Goal: Task Accomplishment & Management: Use online tool/utility

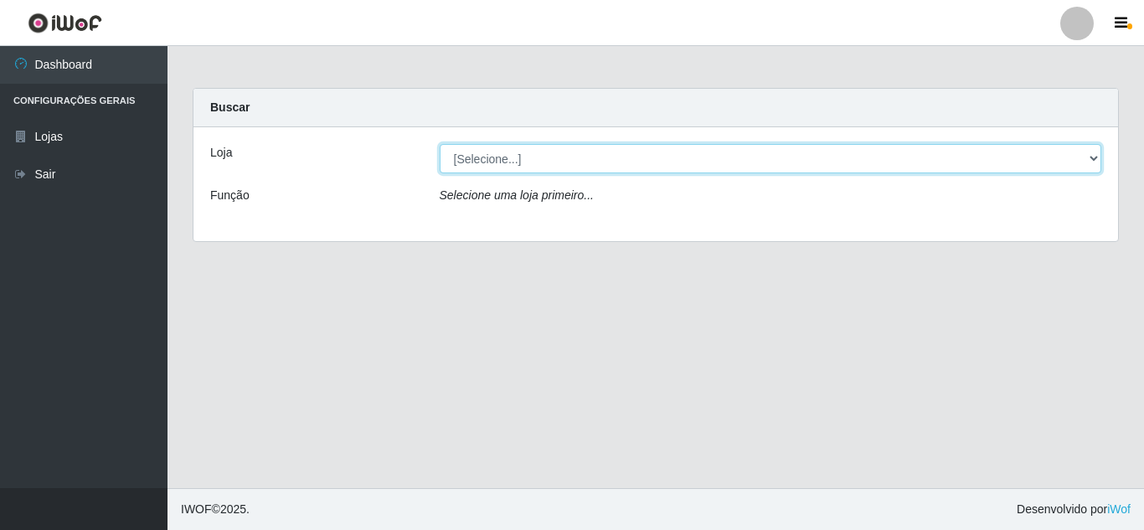
click at [1098, 163] on select "[Selecione...] Queiroz [GEOGRAPHIC_DATA] - [GEOGRAPHIC_DATA]" at bounding box center [771, 158] width 663 height 29
select select "462"
click at [440, 144] on select "[Selecione...] Queiroz [GEOGRAPHIC_DATA] - [GEOGRAPHIC_DATA]" at bounding box center [771, 158] width 663 height 29
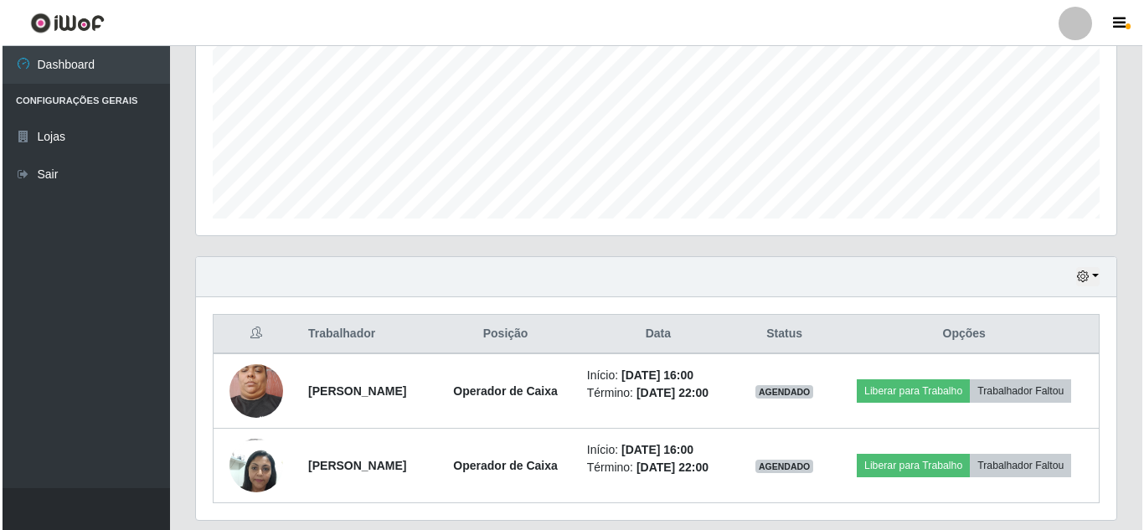
scroll to position [419, 0]
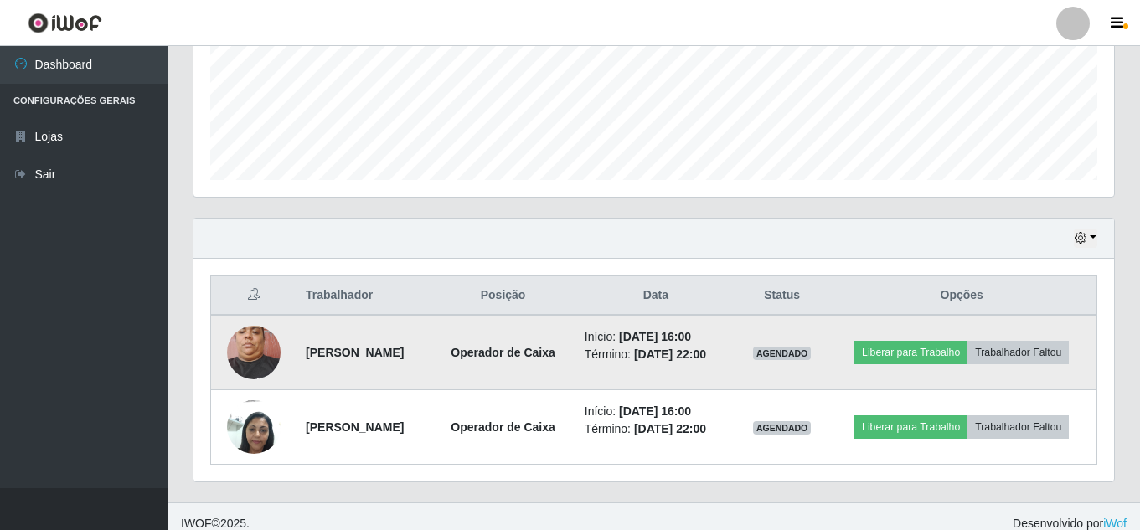
click at [249, 345] on img at bounding box center [254, 352] width 54 height 71
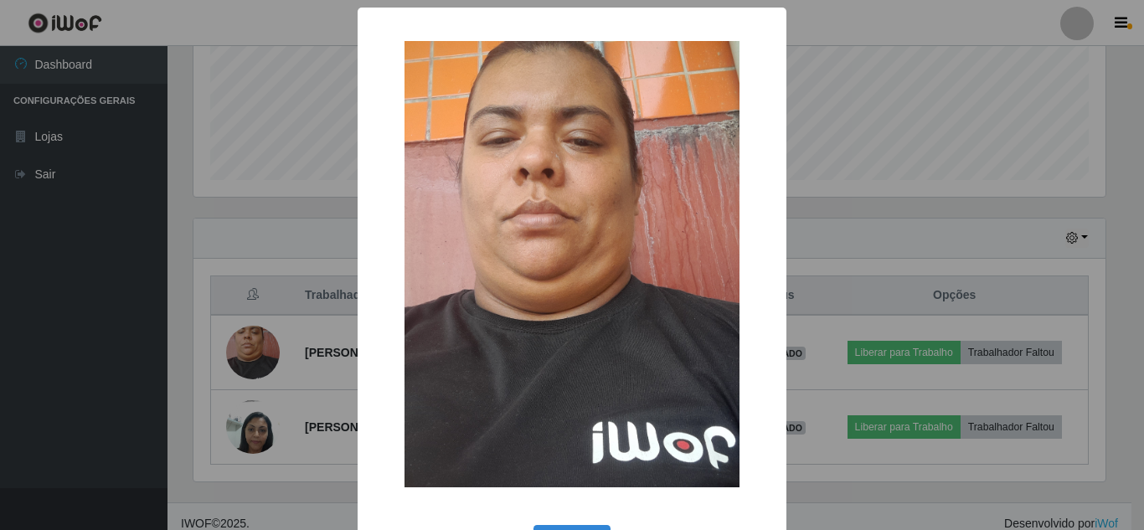
click at [66, 239] on div "× OK Cancel" at bounding box center [572, 265] width 1144 height 530
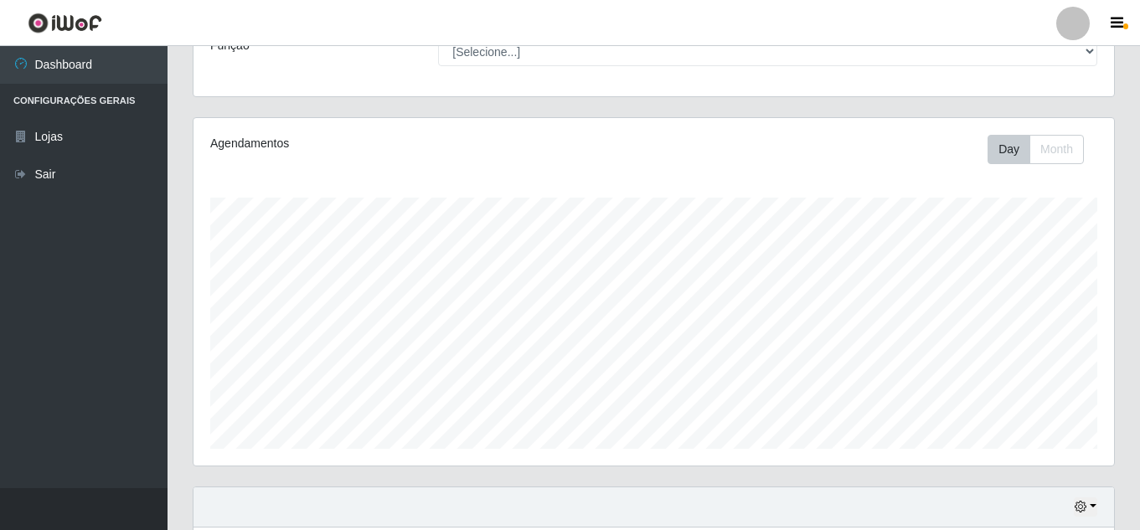
scroll to position [0, 0]
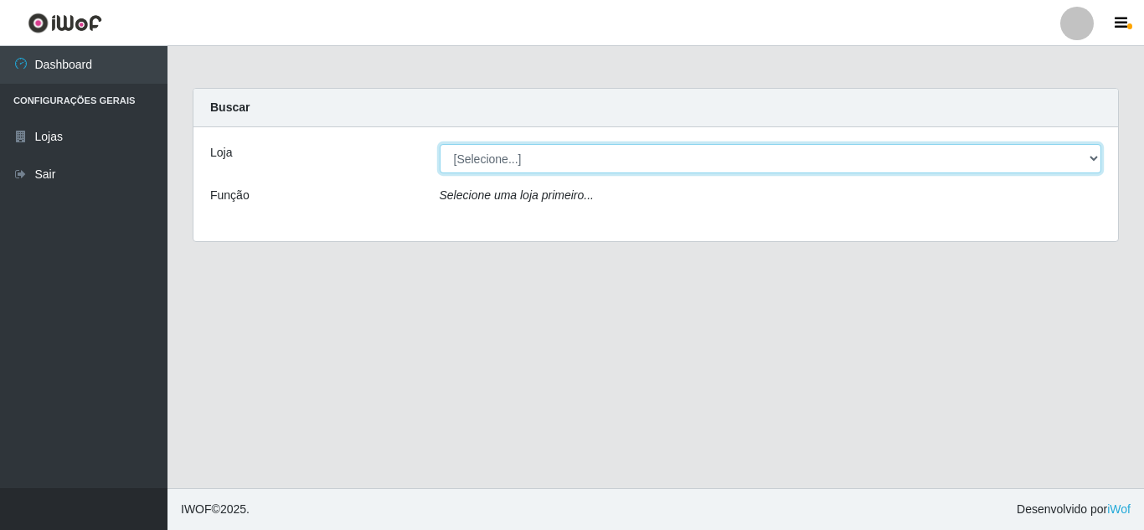
click at [1097, 167] on select "[Selecione...] Queiroz [GEOGRAPHIC_DATA] - [GEOGRAPHIC_DATA]" at bounding box center [771, 158] width 663 height 29
select select "462"
click at [440, 144] on select "[Selecione...] Queiroz [GEOGRAPHIC_DATA] - [GEOGRAPHIC_DATA]" at bounding box center [771, 158] width 663 height 29
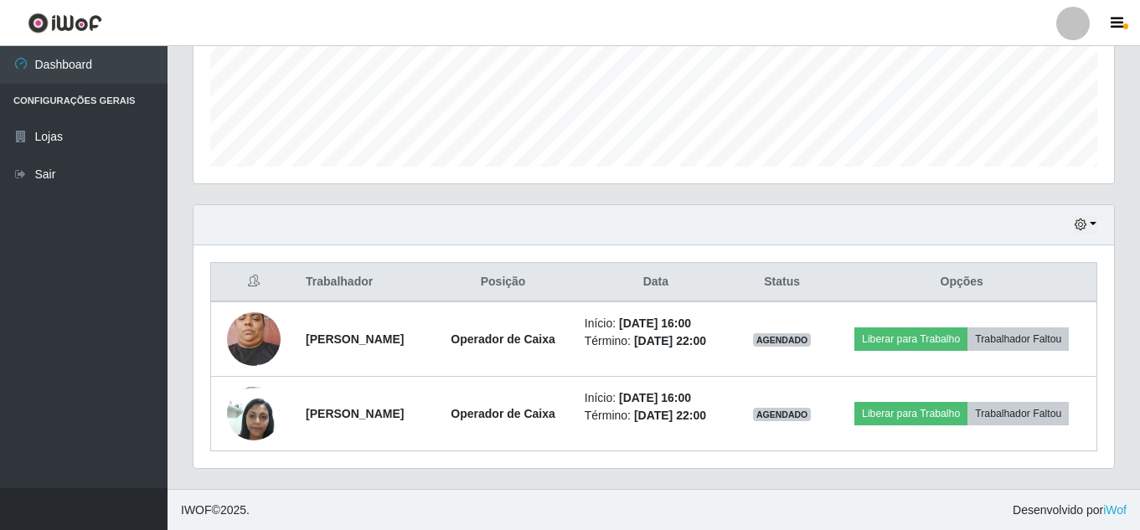
scroll to position [433, 0]
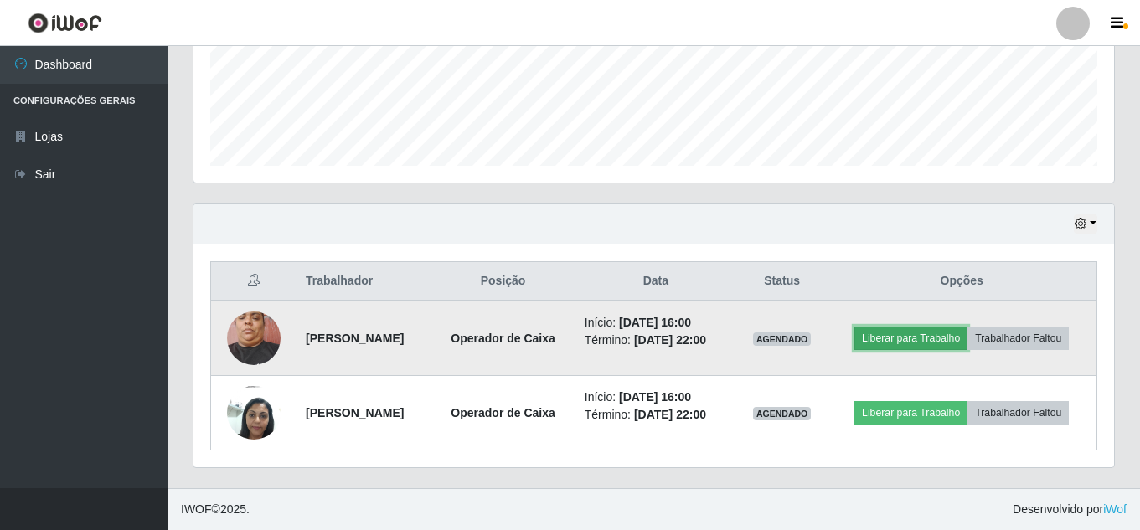
click at [904, 338] on button "Liberar para Trabalho" at bounding box center [910, 338] width 113 height 23
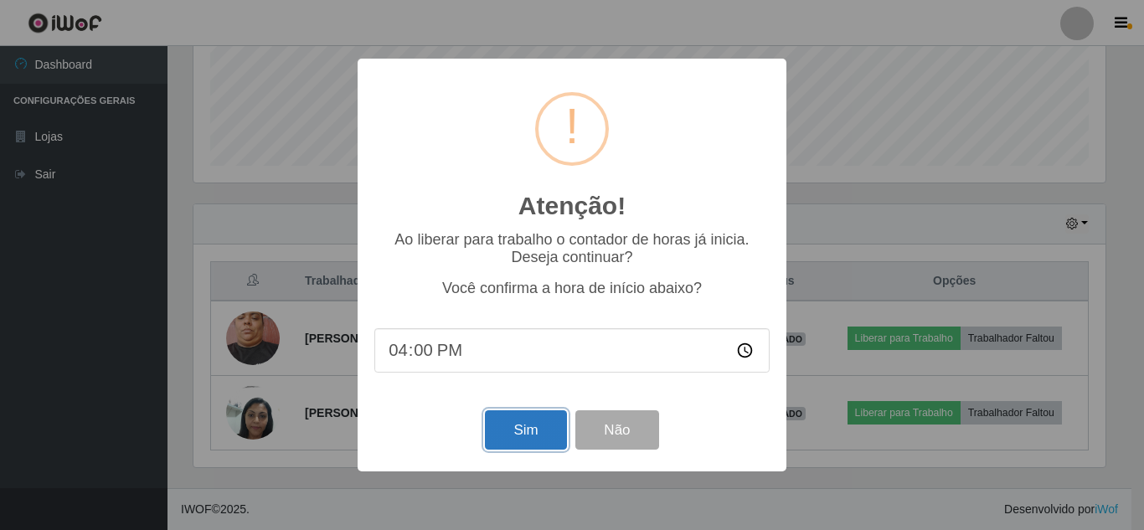
click at [534, 427] on button "Sim" at bounding box center [525, 429] width 81 height 39
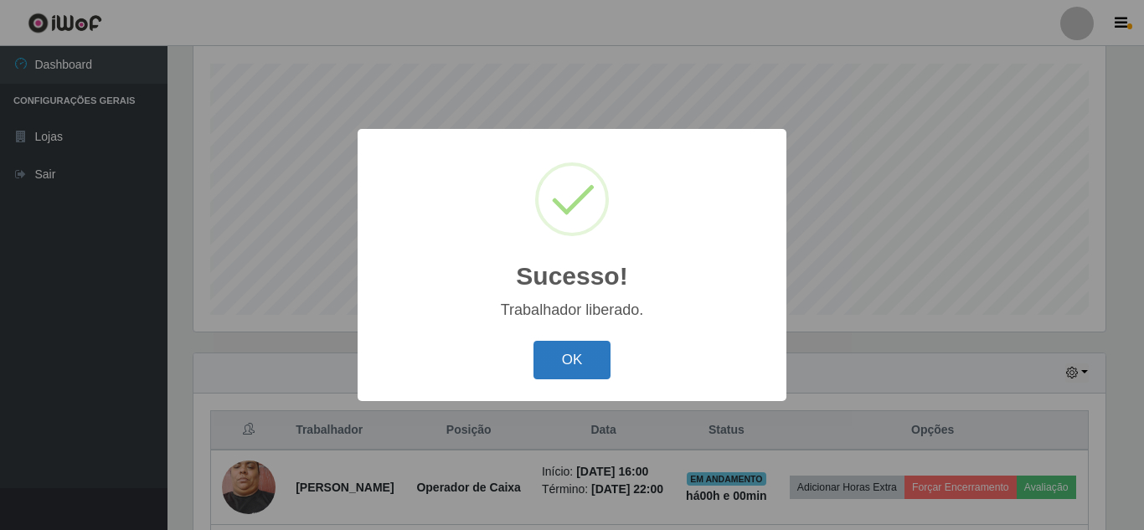
click at [560, 363] on button "OK" at bounding box center [573, 360] width 78 height 39
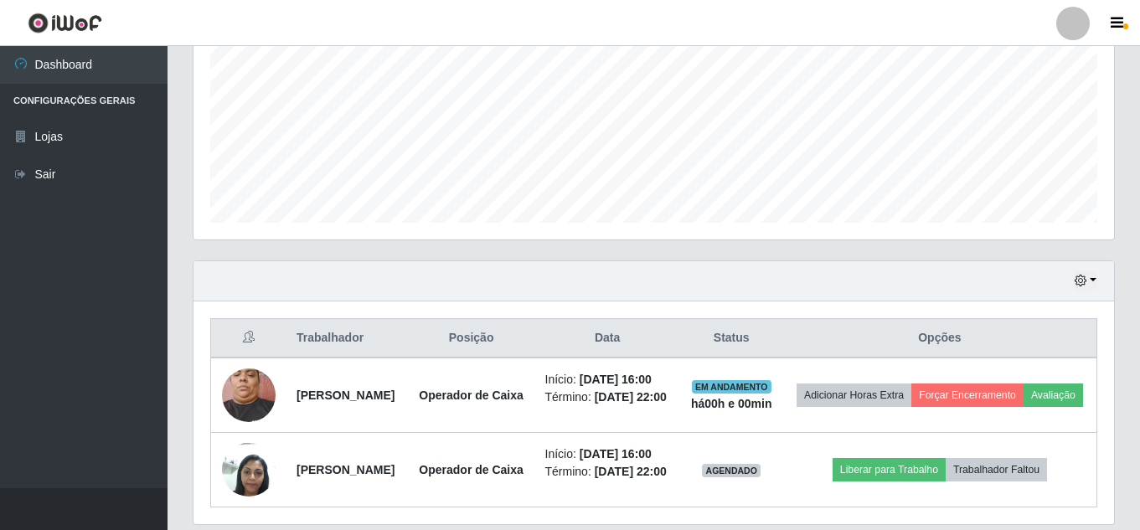
scroll to position [493, 0]
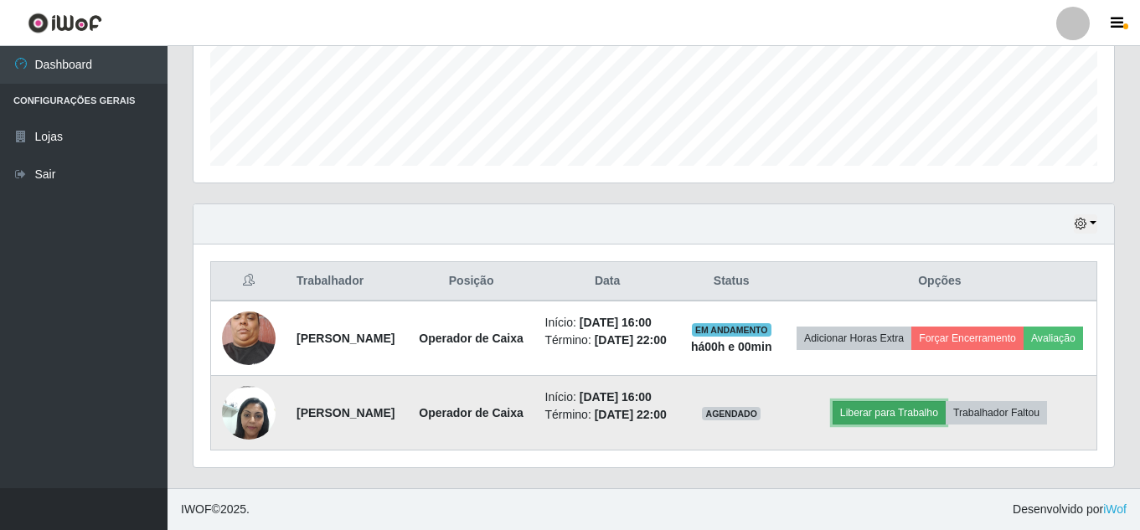
click at [889, 401] on button "Liberar para Trabalho" at bounding box center [889, 412] width 113 height 23
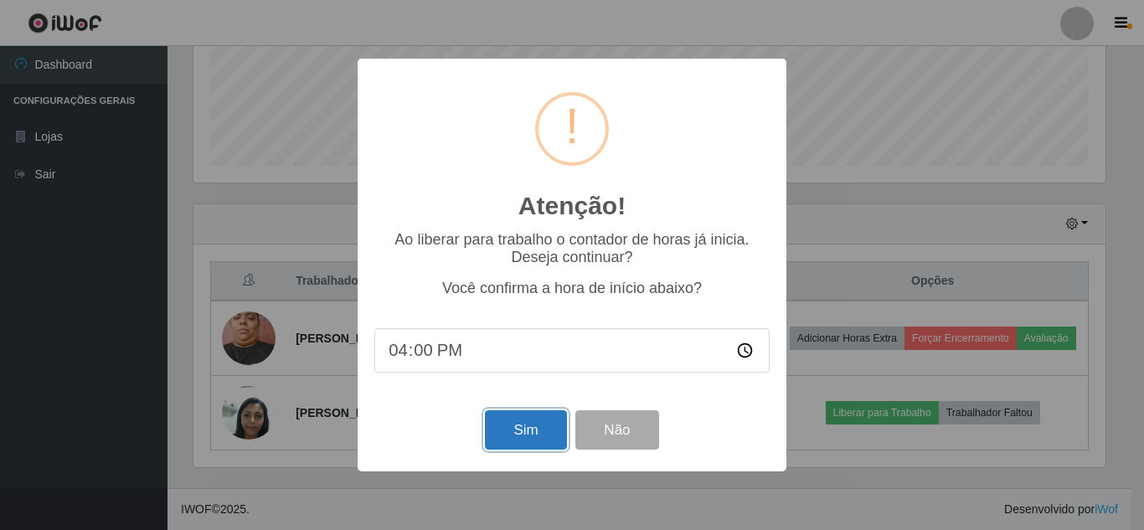
click at [544, 424] on button "Sim" at bounding box center [525, 429] width 81 height 39
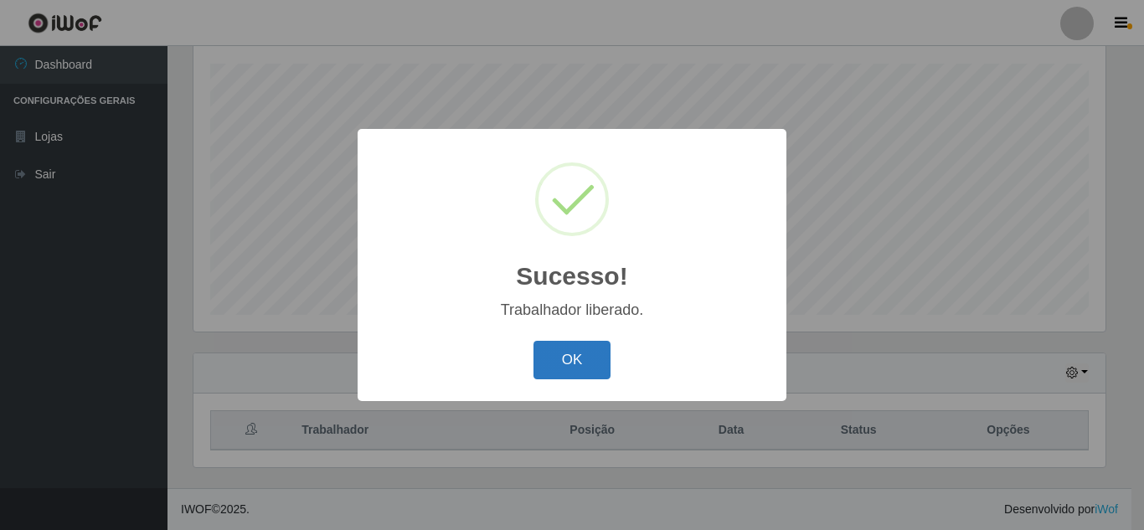
click at [569, 371] on button "OK" at bounding box center [573, 360] width 78 height 39
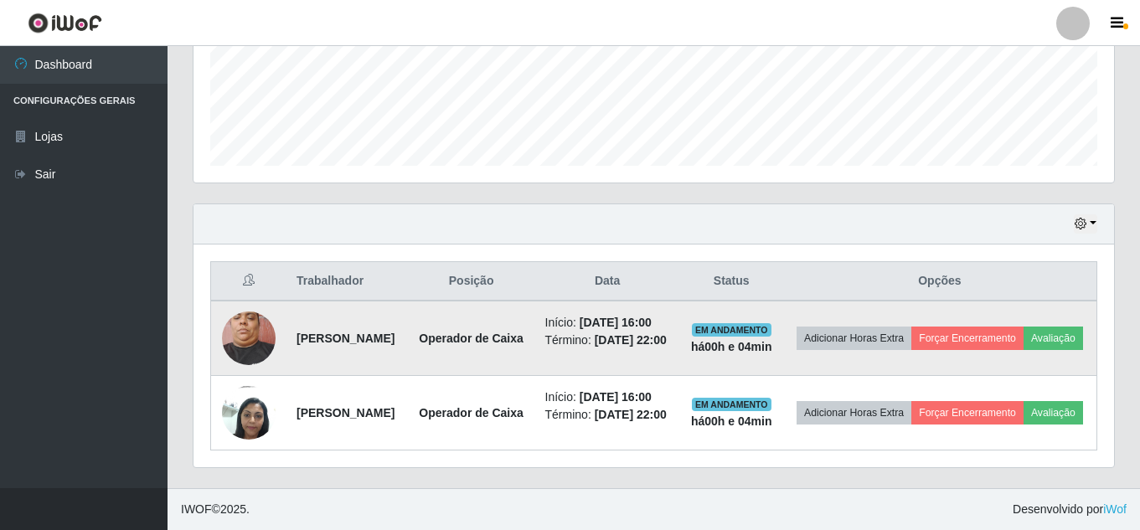
scroll to position [493, 0]
